Goal: Task Accomplishment & Management: Complete application form

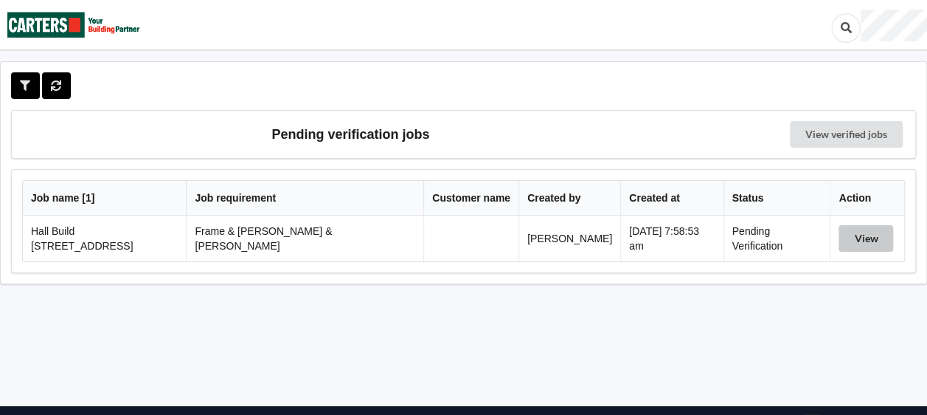
click at [853, 243] on button "View" at bounding box center [866, 238] width 55 height 27
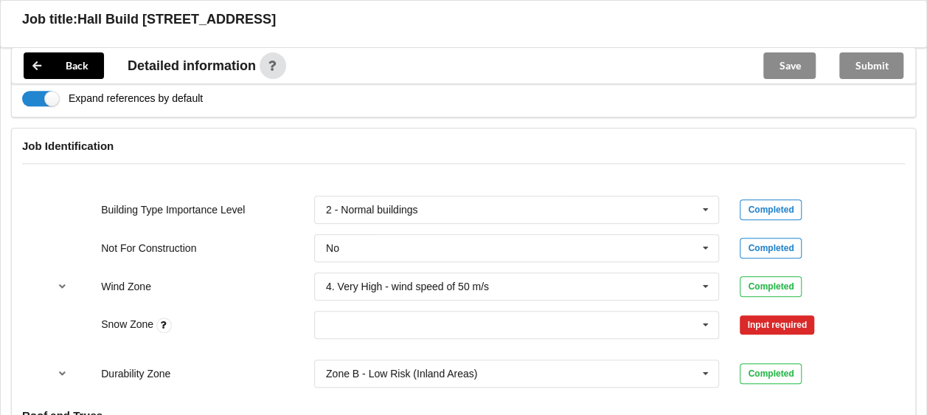
scroll to position [664, 0]
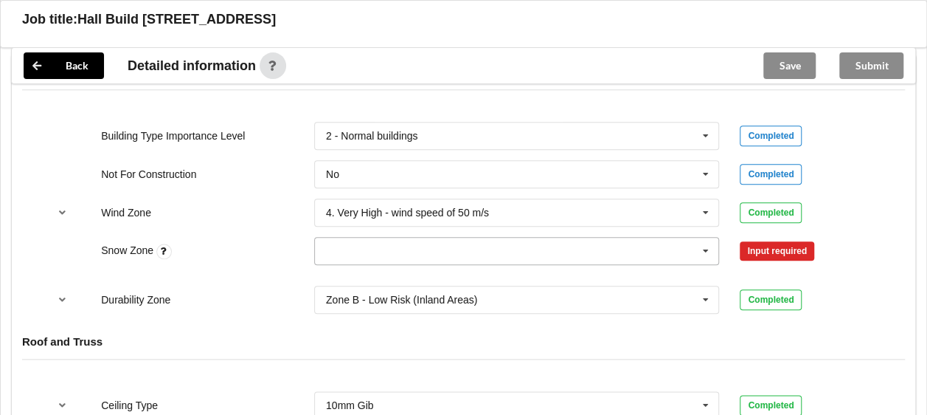
click at [706, 237] on icon at bounding box center [706, 250] width 22 height 27
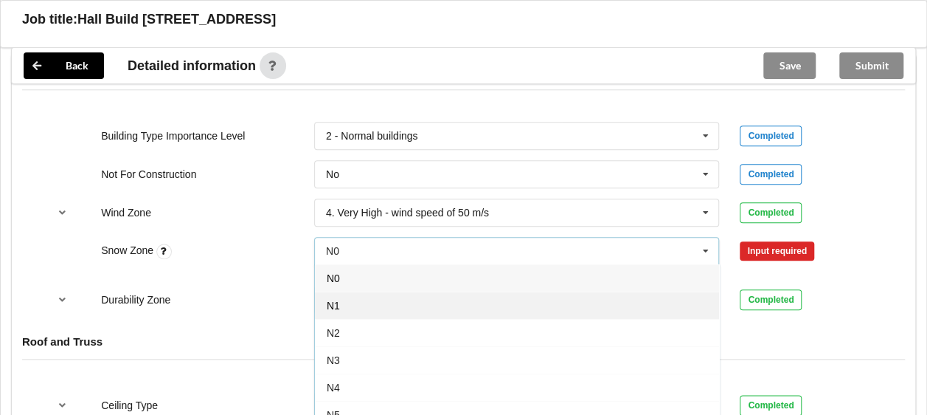
click at [336, 293] on div "N1" at bounding box center [517, 304] width 404 height 27
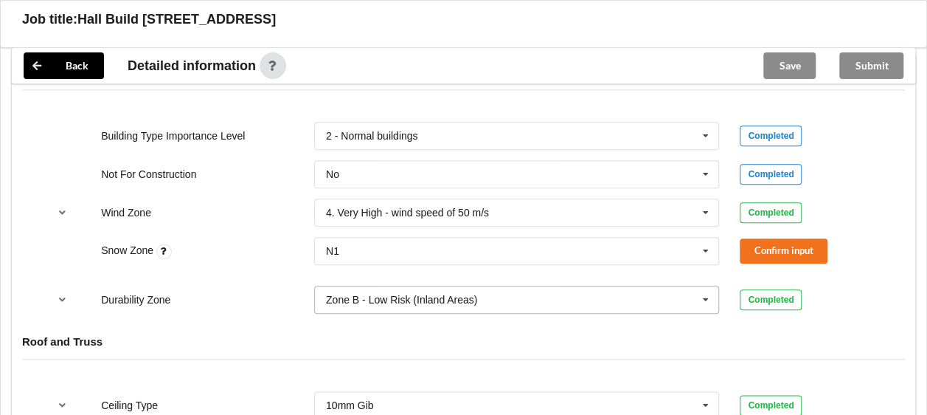
scroll to position [738, 0]
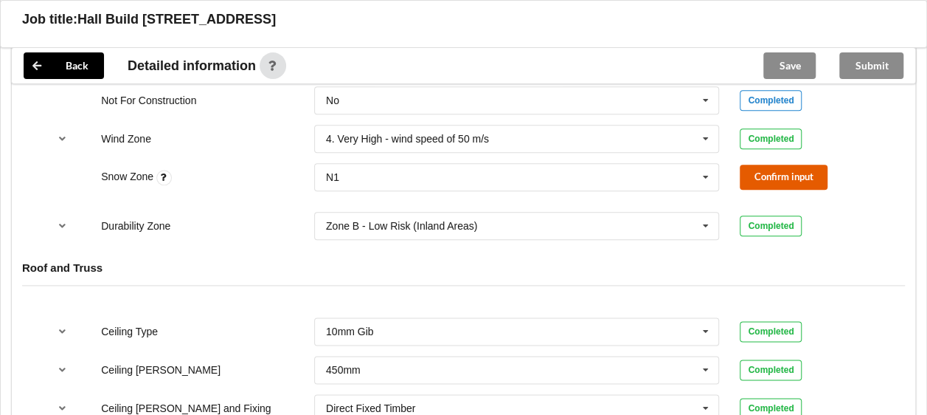
click at [765, 164] on button "Confirm input" at bounding box center [784, 176] width 88 height 24
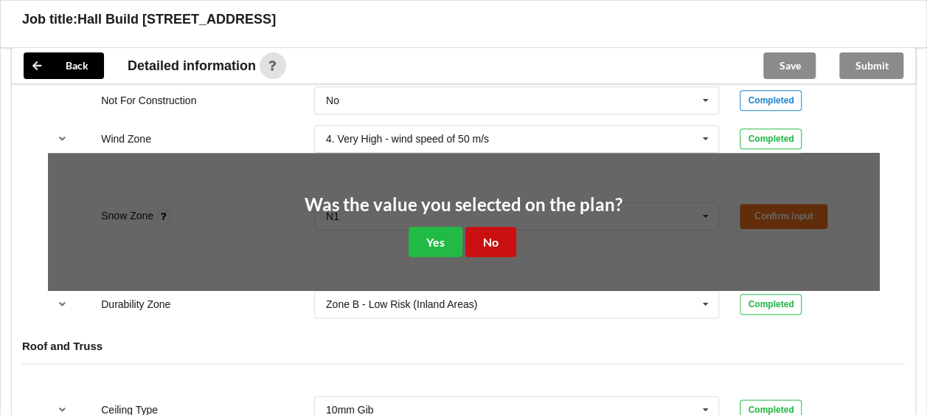
click at [481, 230] on button "No" at bounding box center [490, 241] width 51 height 30
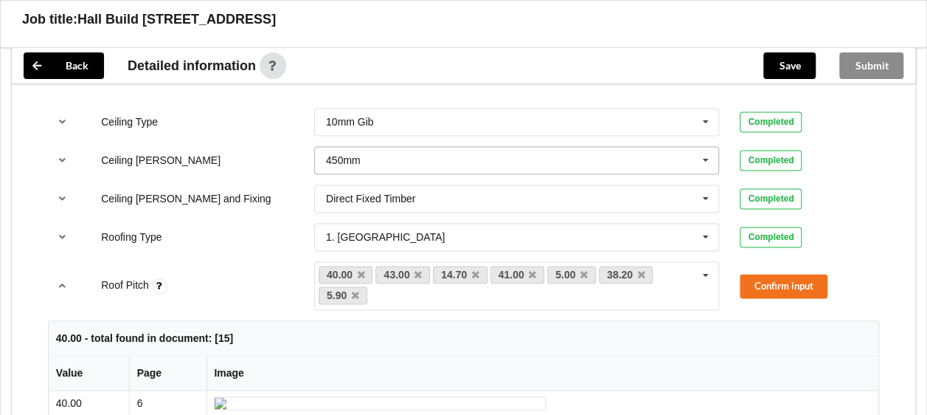
scroll to position [959, 0]
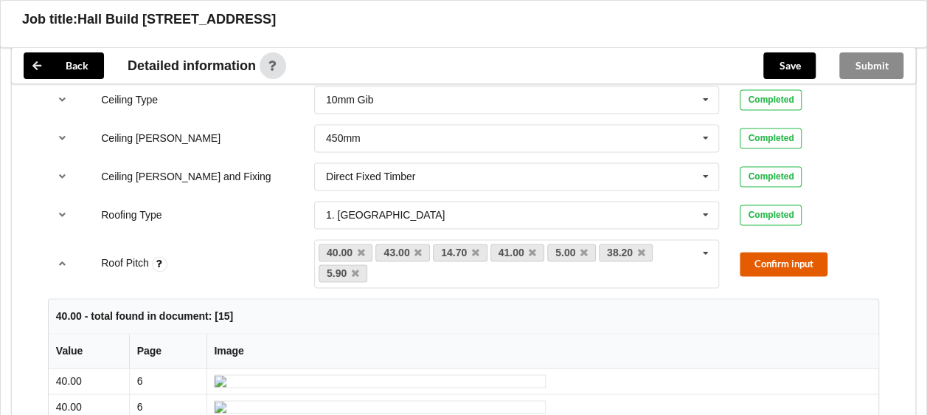
click at [780, 252] on button "Confirm input" at bounding box center [784, 264] width 88 height 24
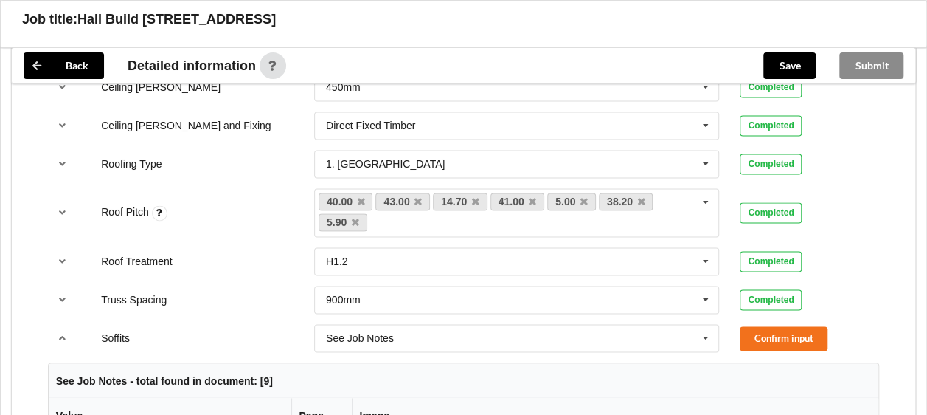
scroll to position [1033, 0]
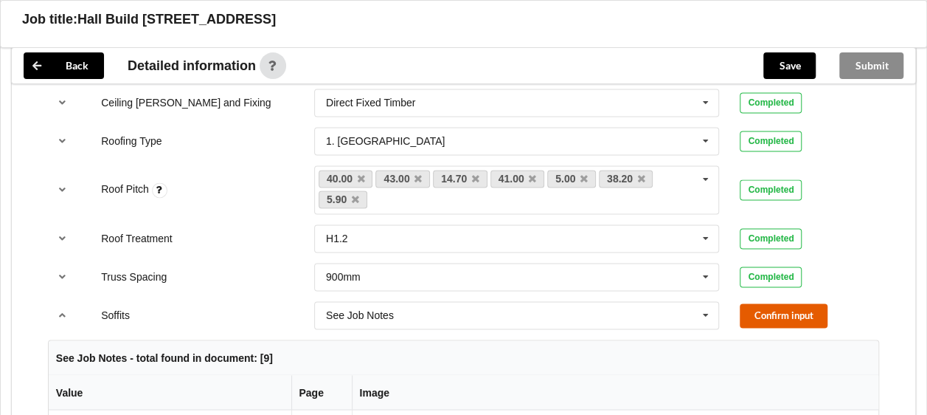
click at [767, 303] on button "Confirm input" at bounding box center [784, 315] width 88 height 24
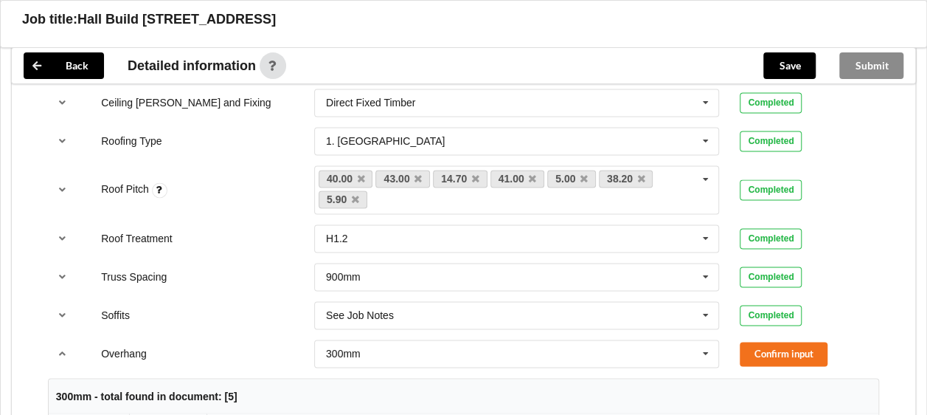
scroll to position [1106, 0]
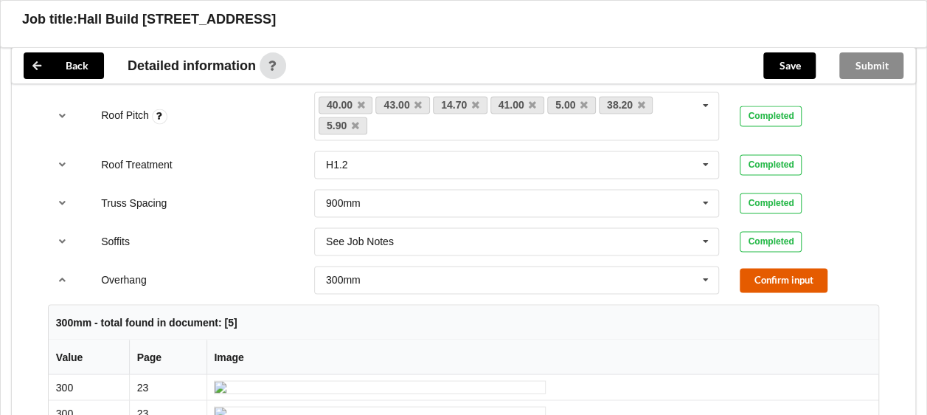
click at [764, 268] on button "Confirm input" at bounding box center [784, 280] width 88 height 24
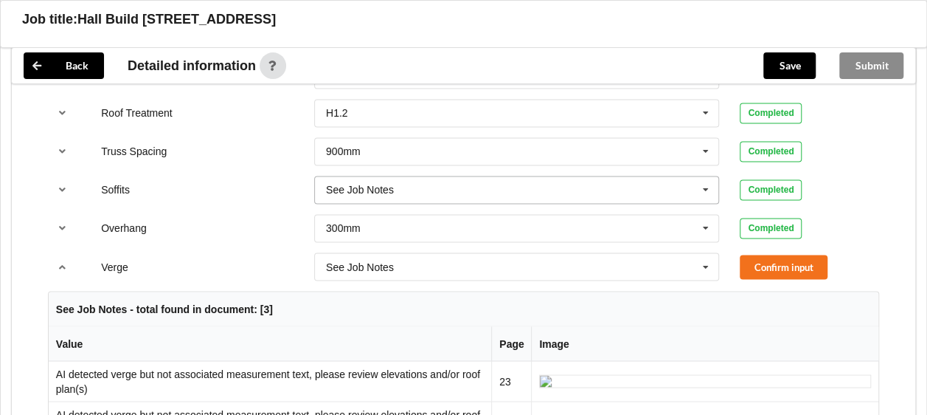
scroll to position [1180, 0]
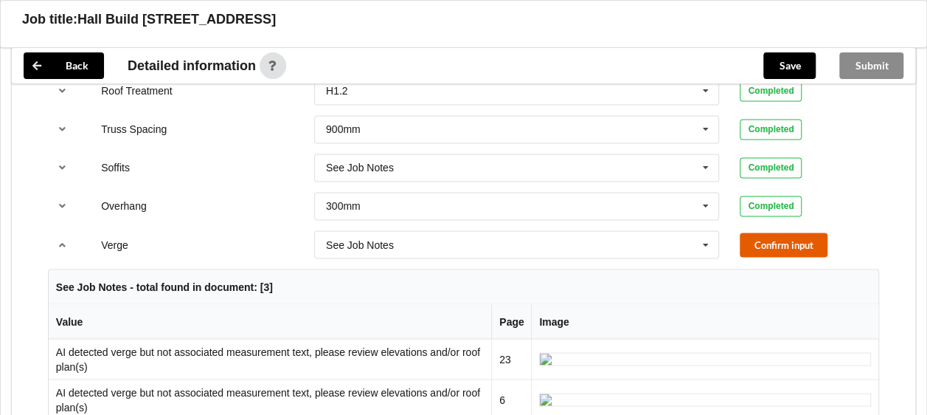
click at [772, 232] on button "Confirm input" at bounding box center [784, 244] width 88 height 24
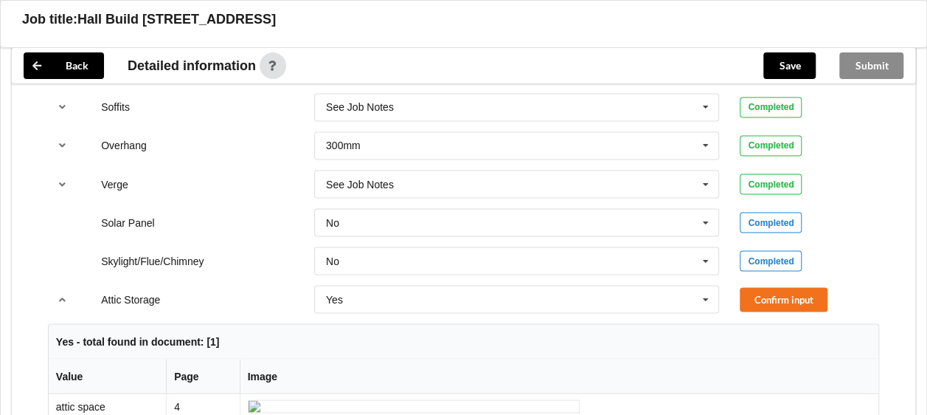
scroll to position [1328, 0]
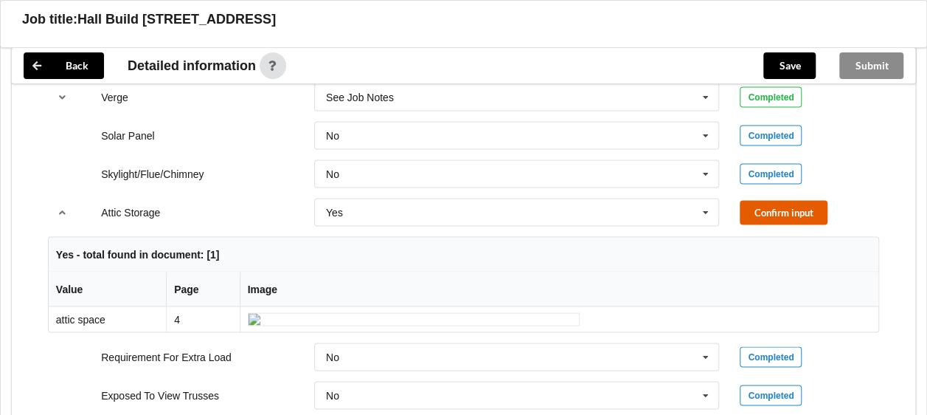
click at [773, 200] on button "Confirm input" at bounding box center [784, 212] width 88 height 24
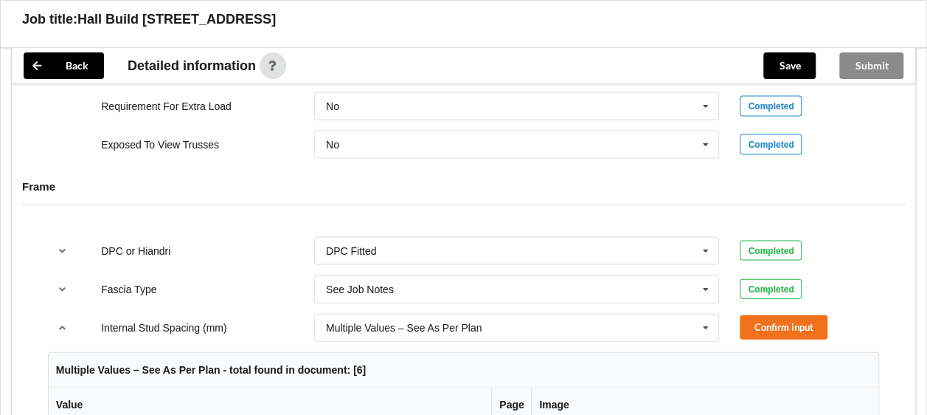
scroll to position [1475, 0]
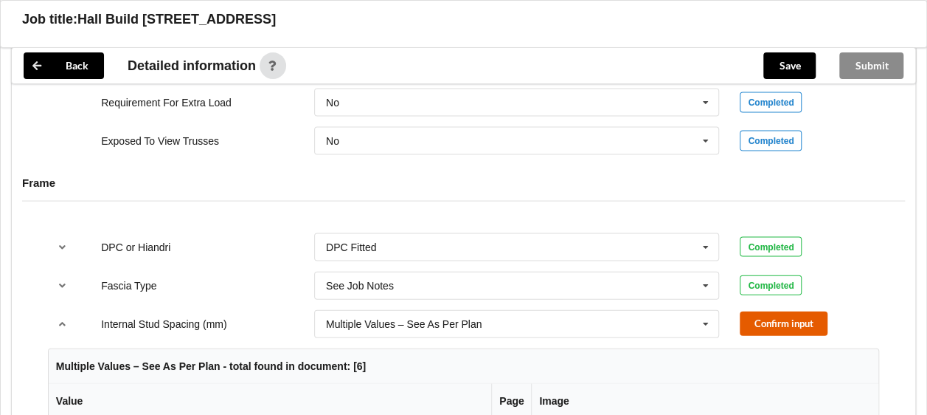
click at [769, 311] on button "Confirm input" at bounding box center [784, 323] width 88 height 24
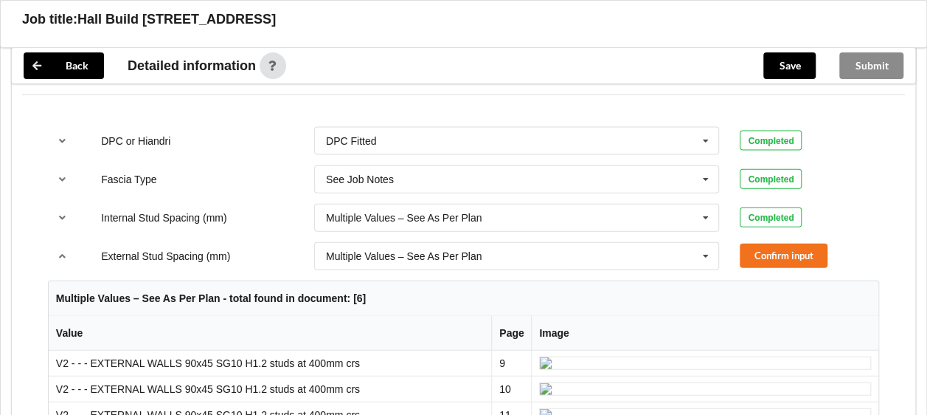
scroll to position [1623, 0]
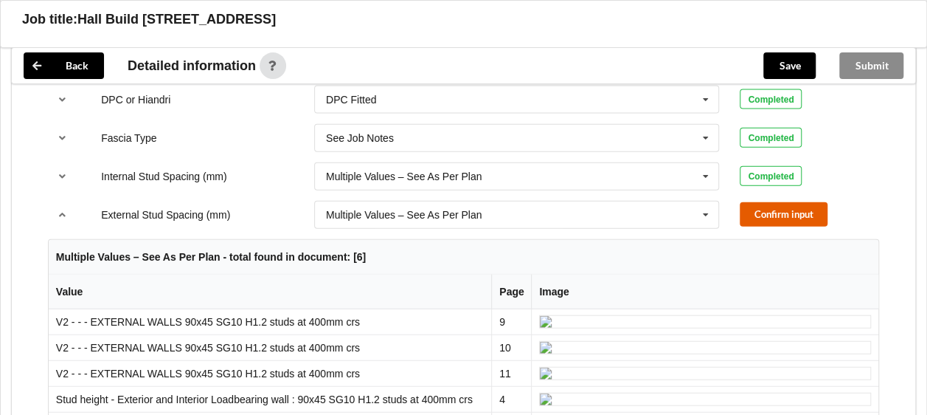
click at [766, 202] on button "Confirm input" at bounding box center [784, 214] width 88 height 24
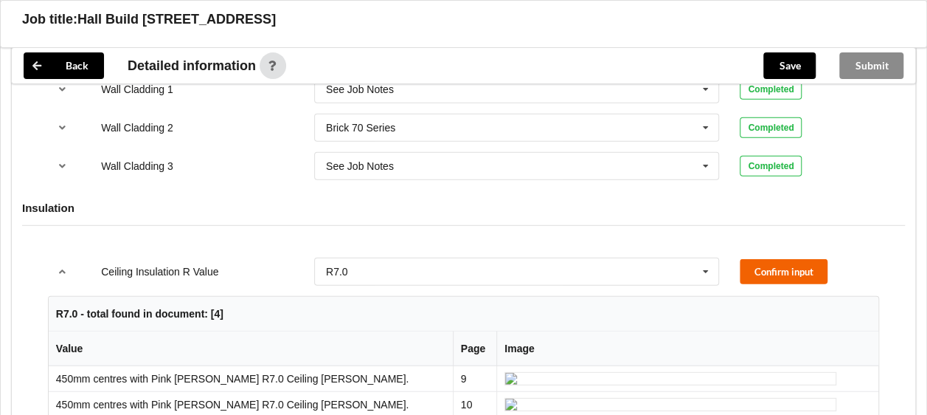
scroll to position [1991, 0]
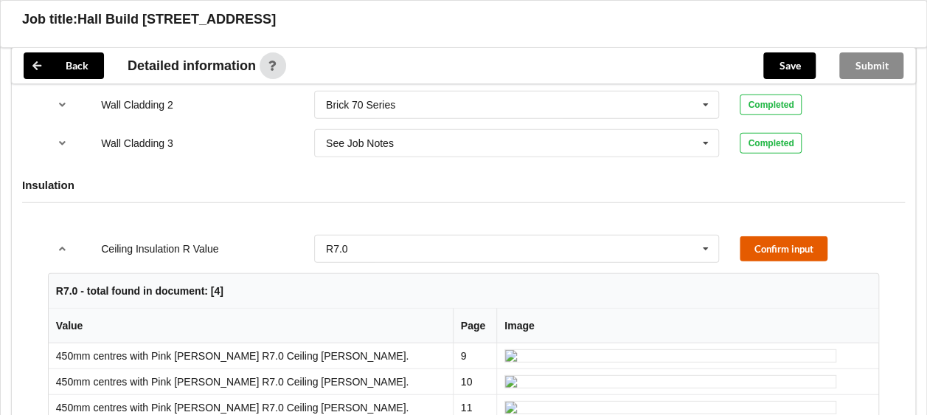
click at [788, 240] on button "Confirm input" at bounding box center [784, 248] width 88 height 24
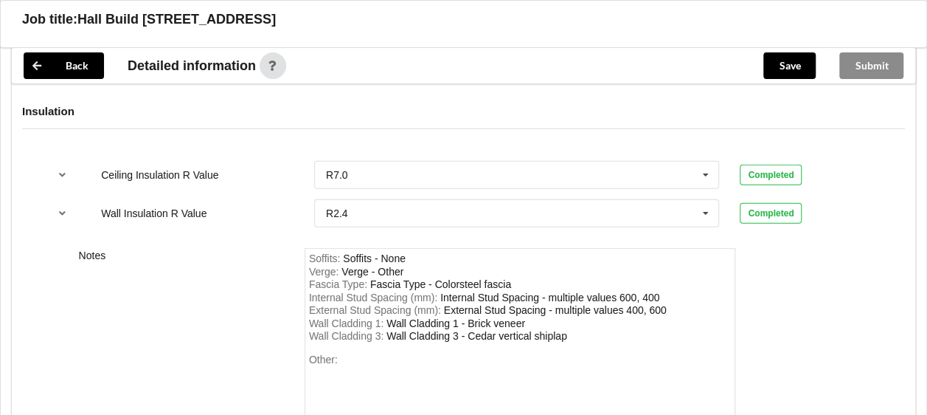
scroll to position [2139, 0]
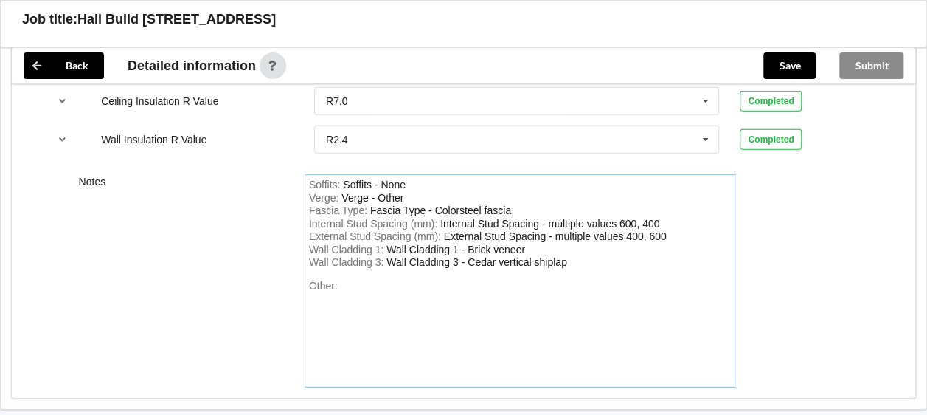
click at [521, 204] on div "Fascia Type : Fascia Type - Colorsteel fascia" at bounding box center [520, 210] width 423 height 13
click at [574, 256] on div "Wall Cladding 3 : Wall Cladding 3 - Cedar vertical shiplap" at bounding box center [520, 262] width 423 height 13
click at [361, 280] on div "Other:" at bounding box center [520, 331] width 423 height 103
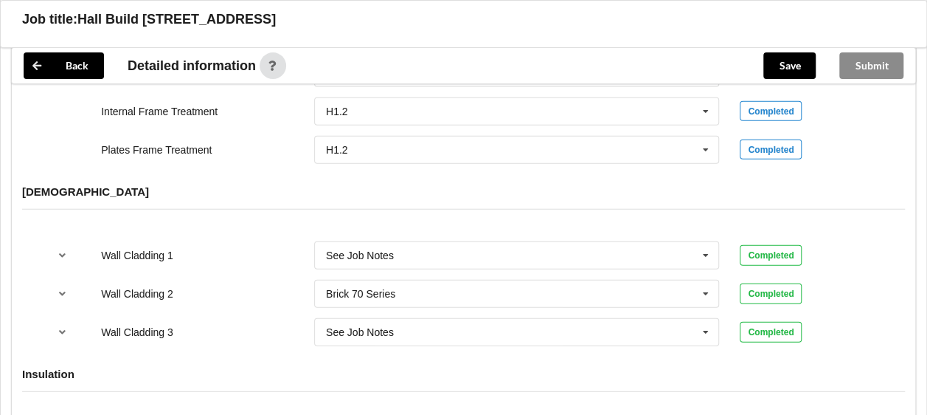
scroll to position [1696, 0]
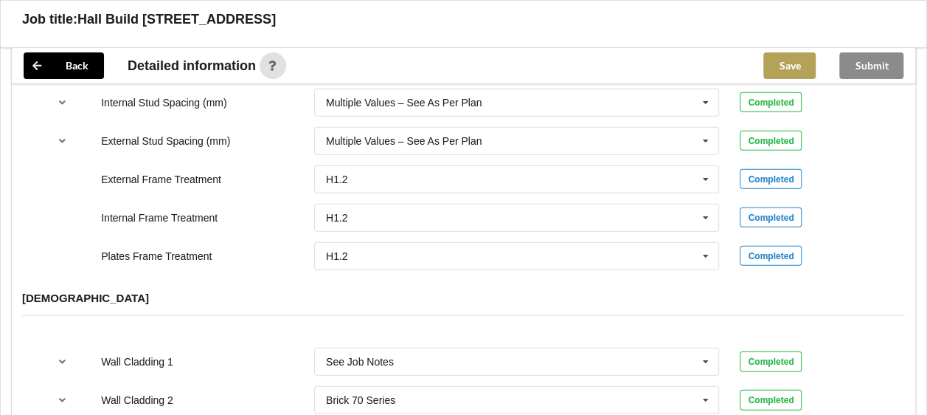
click at [800, 68] on button "Save" at bounding box center [789, 65] width 52 height 27
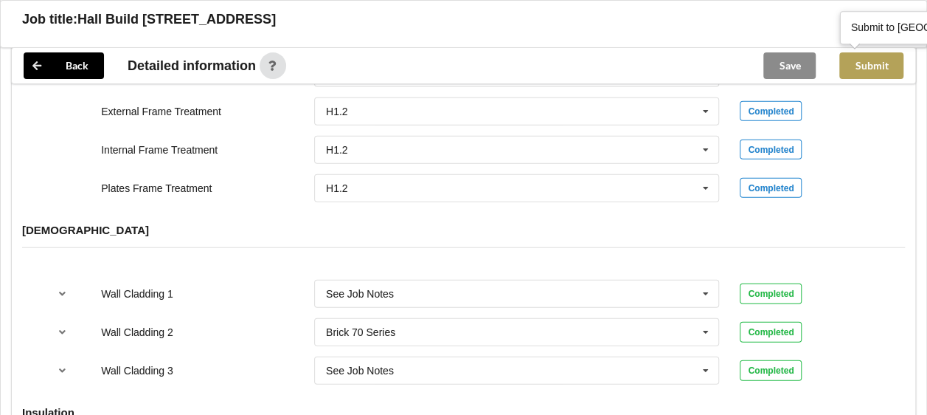
click at [873, 65] on button "Submit" at bounding box center [871, 65] width 64 height 27
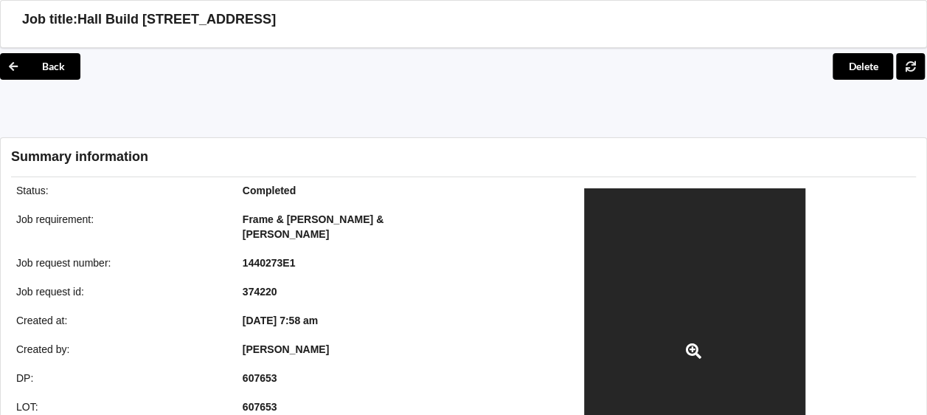
scroll to position [0, 0]
